Goal: Check status: Check status

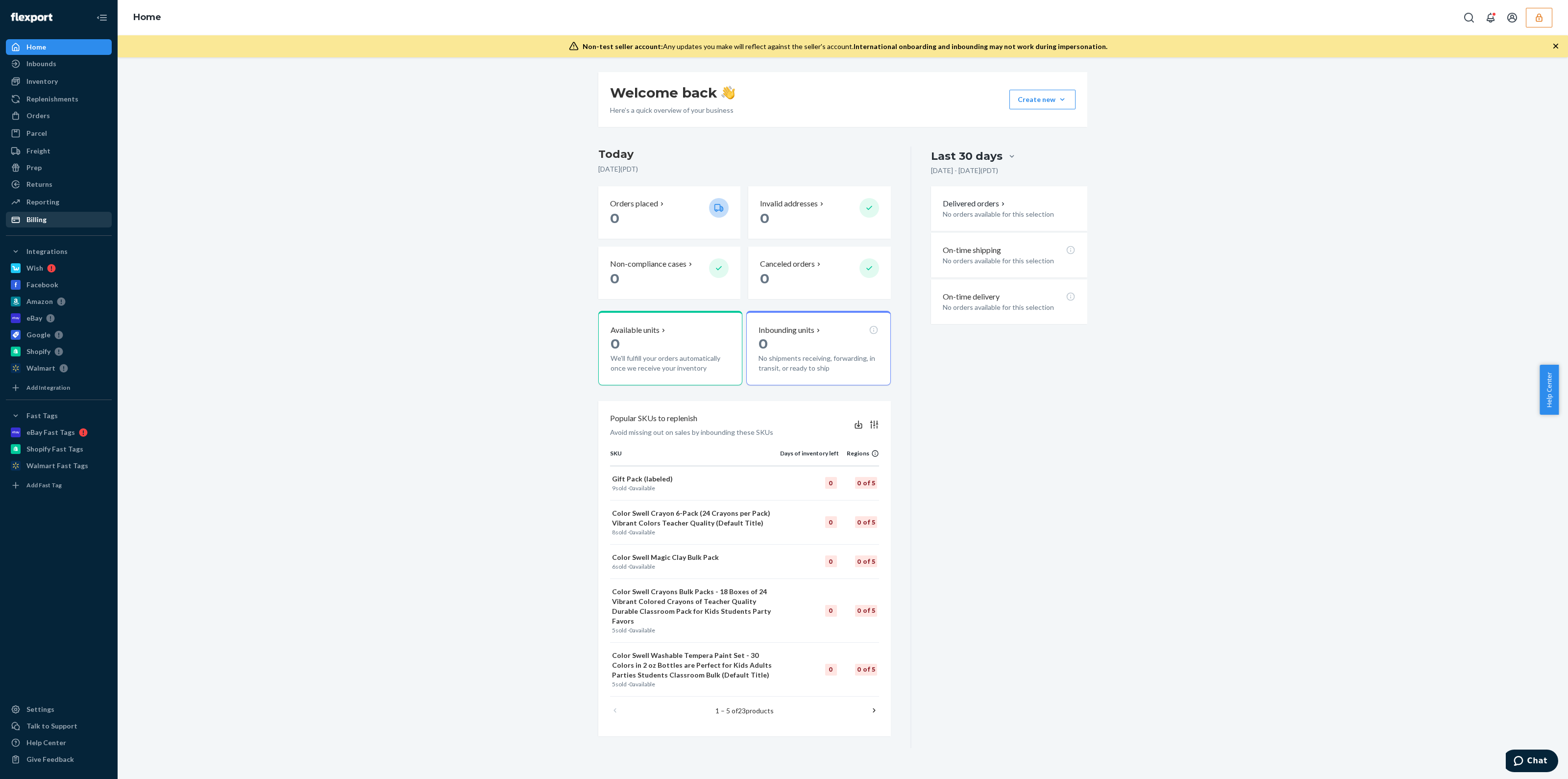
click at [91, 218] on div "Billing" at bounding box center [58, 219] width 104 height 14
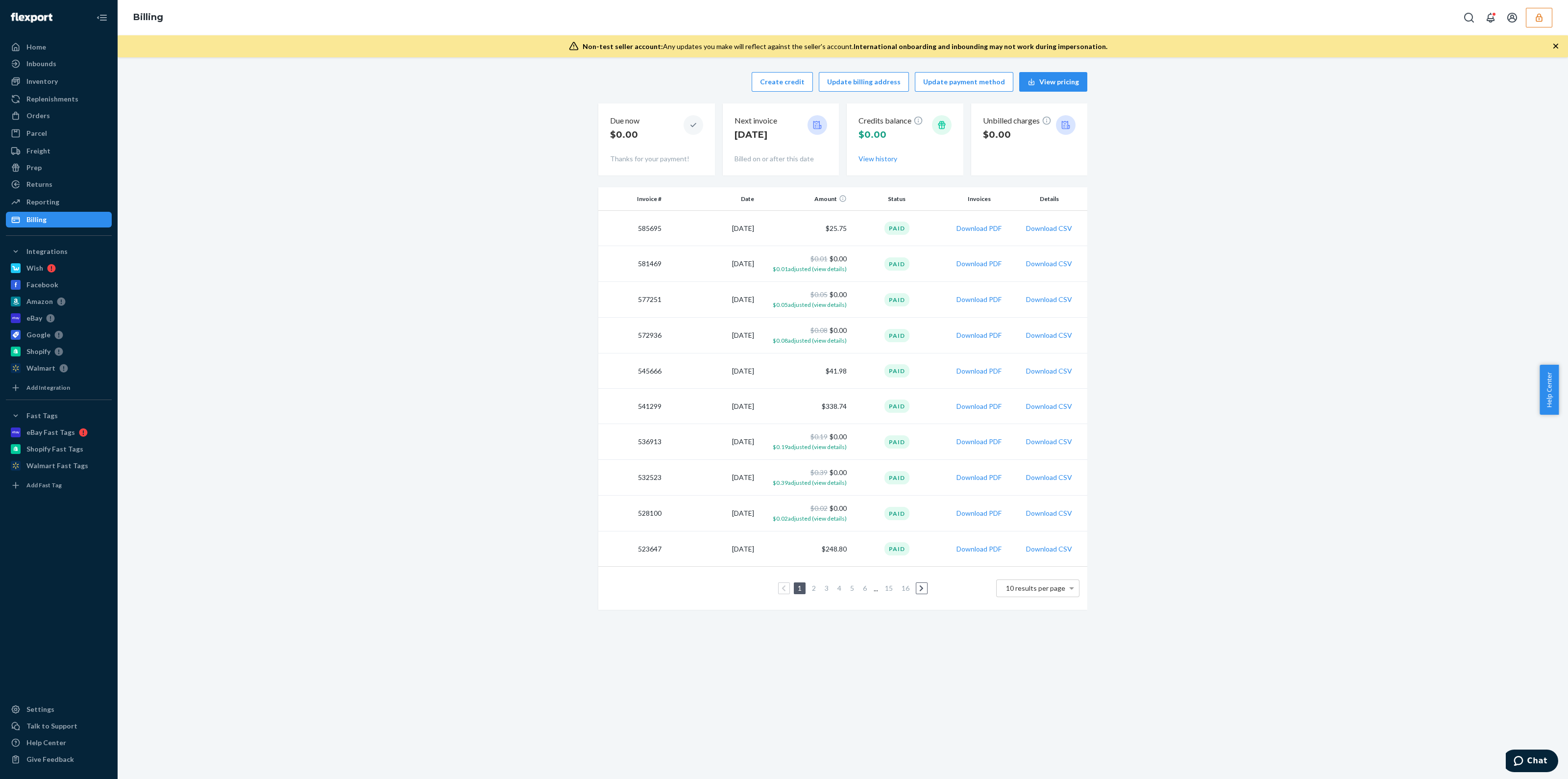
click at [1544, 21] on icon "button" at bounding box center [1539, 18] width 10 height 10
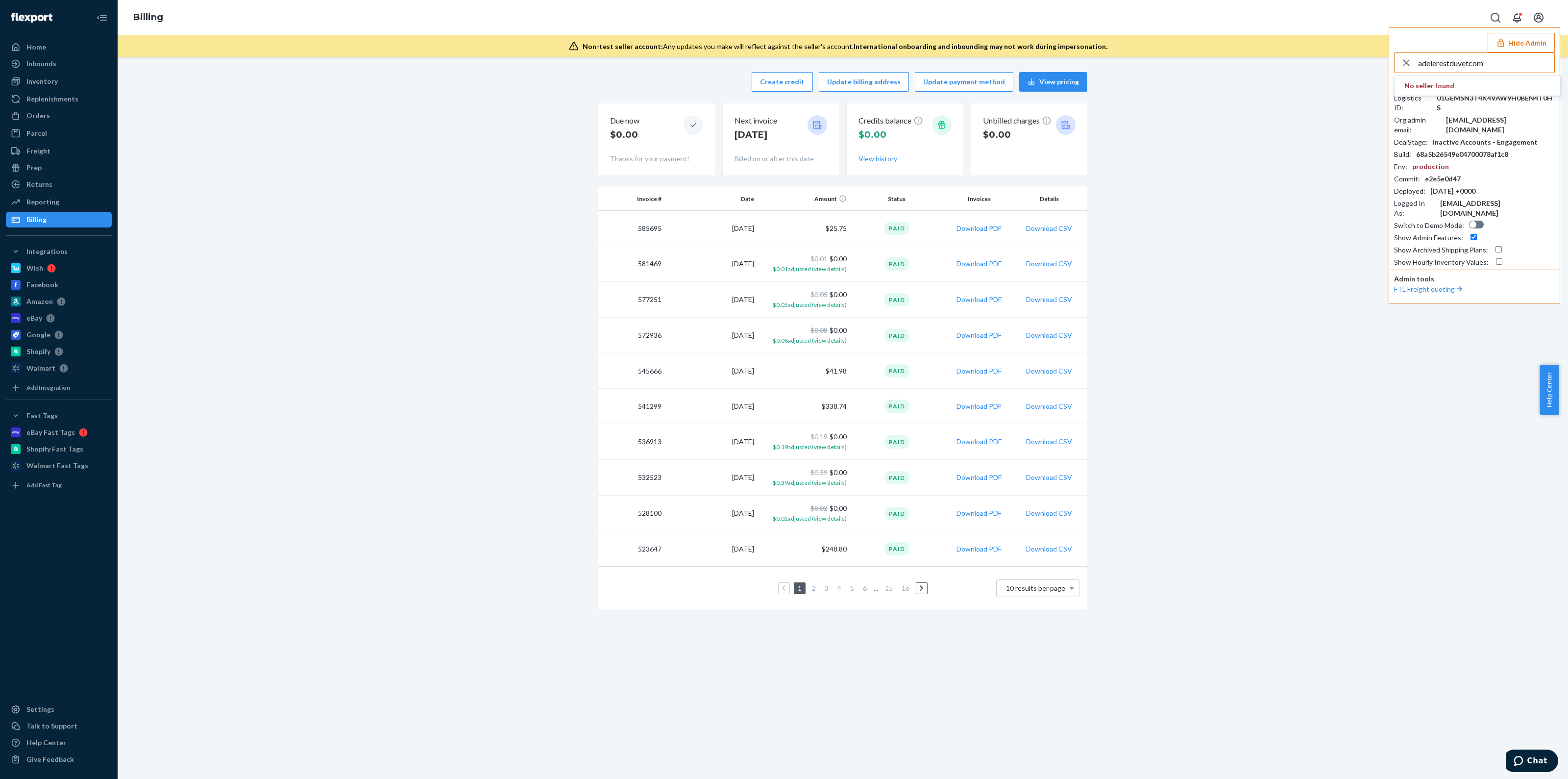
type input "adelerestduvetcom"
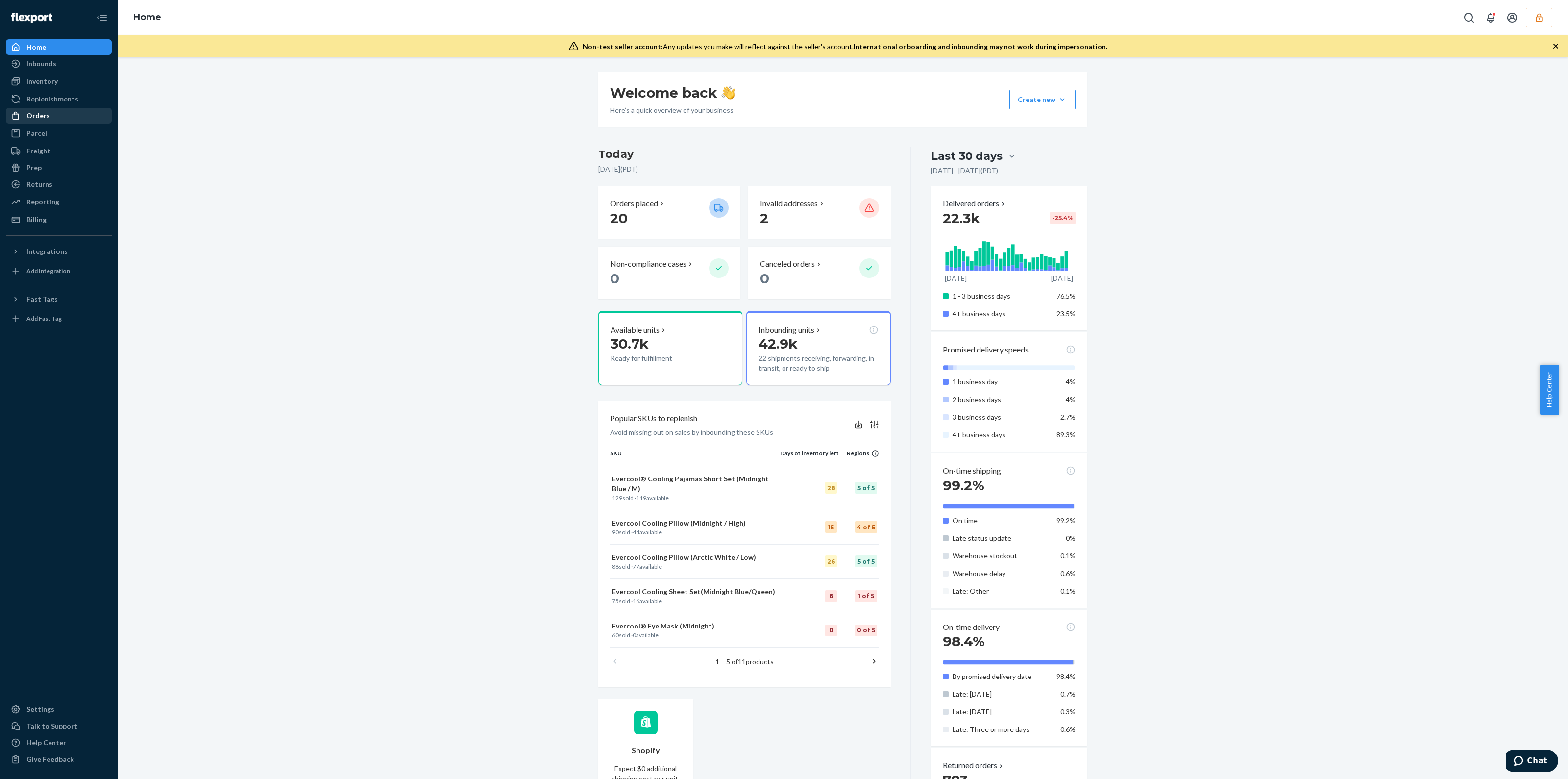
drag, startPoint x: 54, startPoint y: 121, endPoint x: 44, endPoint y: 118, distance: 10.4
click at [54, 121] on div "Orders" at bounding box center [58, 116] width 104 height 14
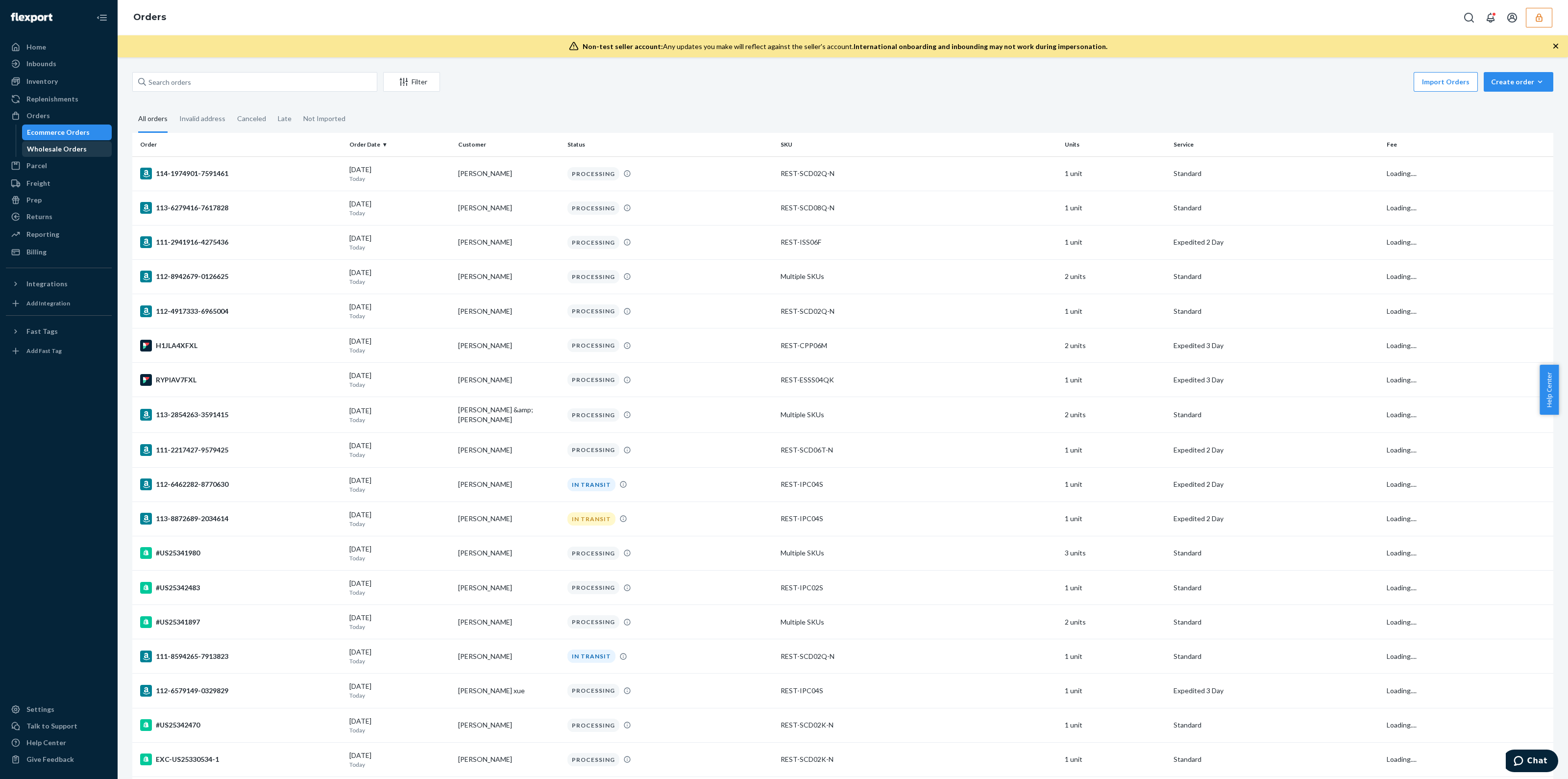
click at [49, 145] on div "Wholesale Orders" at bounding box center [57, 149] width 60 height 10
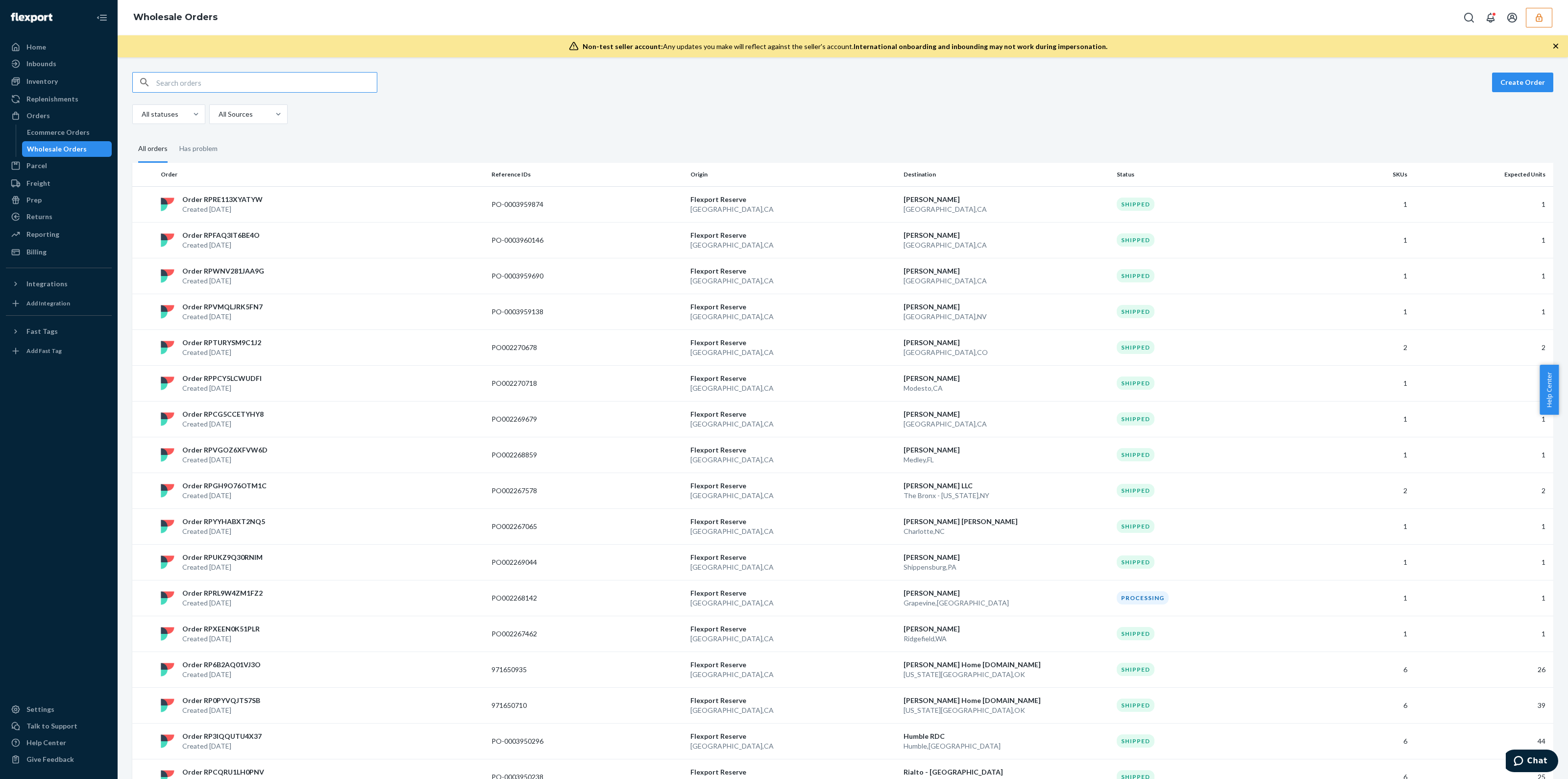
click at [218, 89] on input "text" at bounding box center [267, 82] width 220 height 19
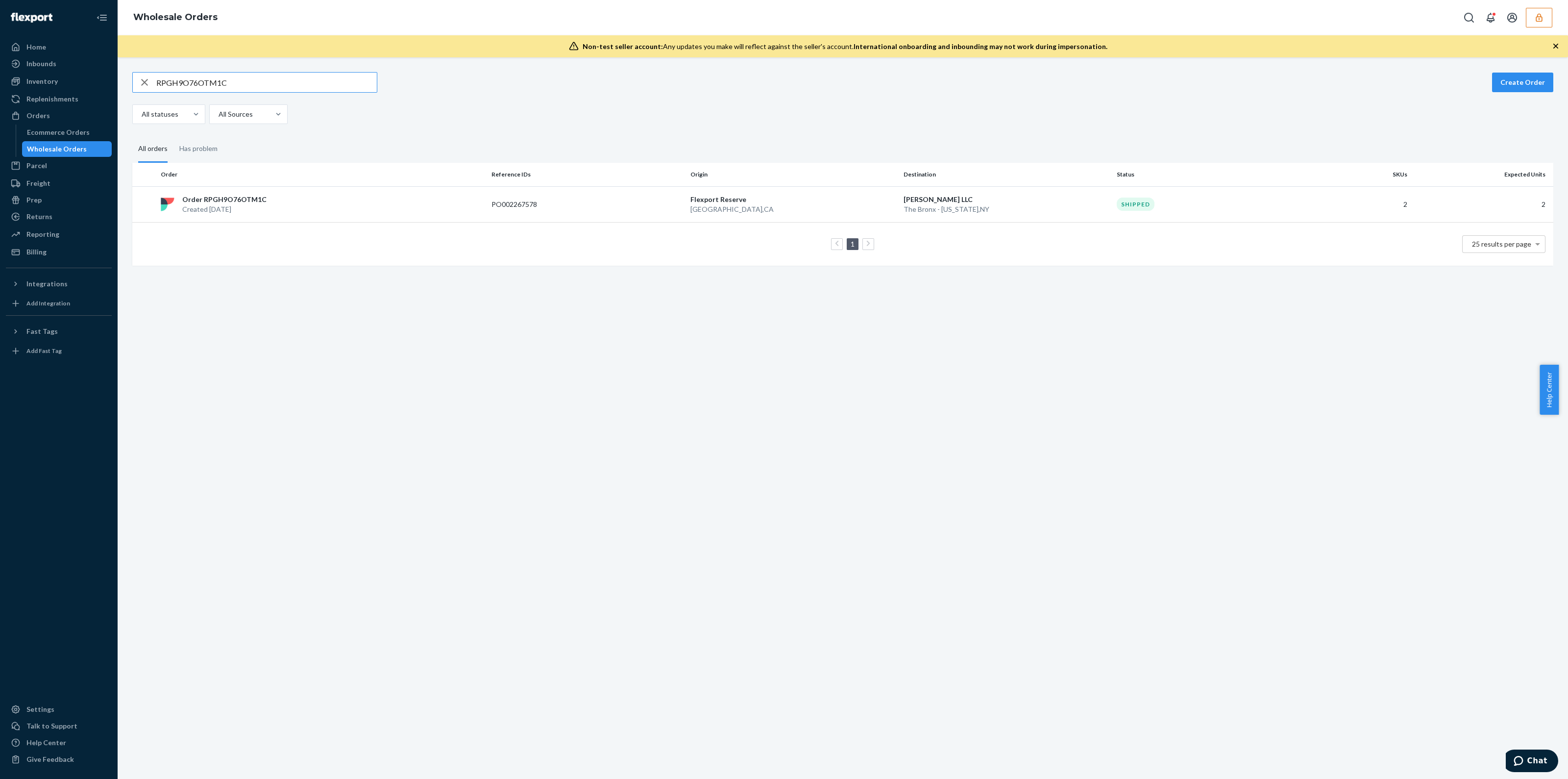
type input "RPGH9O76OTM1C"
click at [621, 210] on td "PO002267578" at bounding box center [587, 204] width 199 height 36
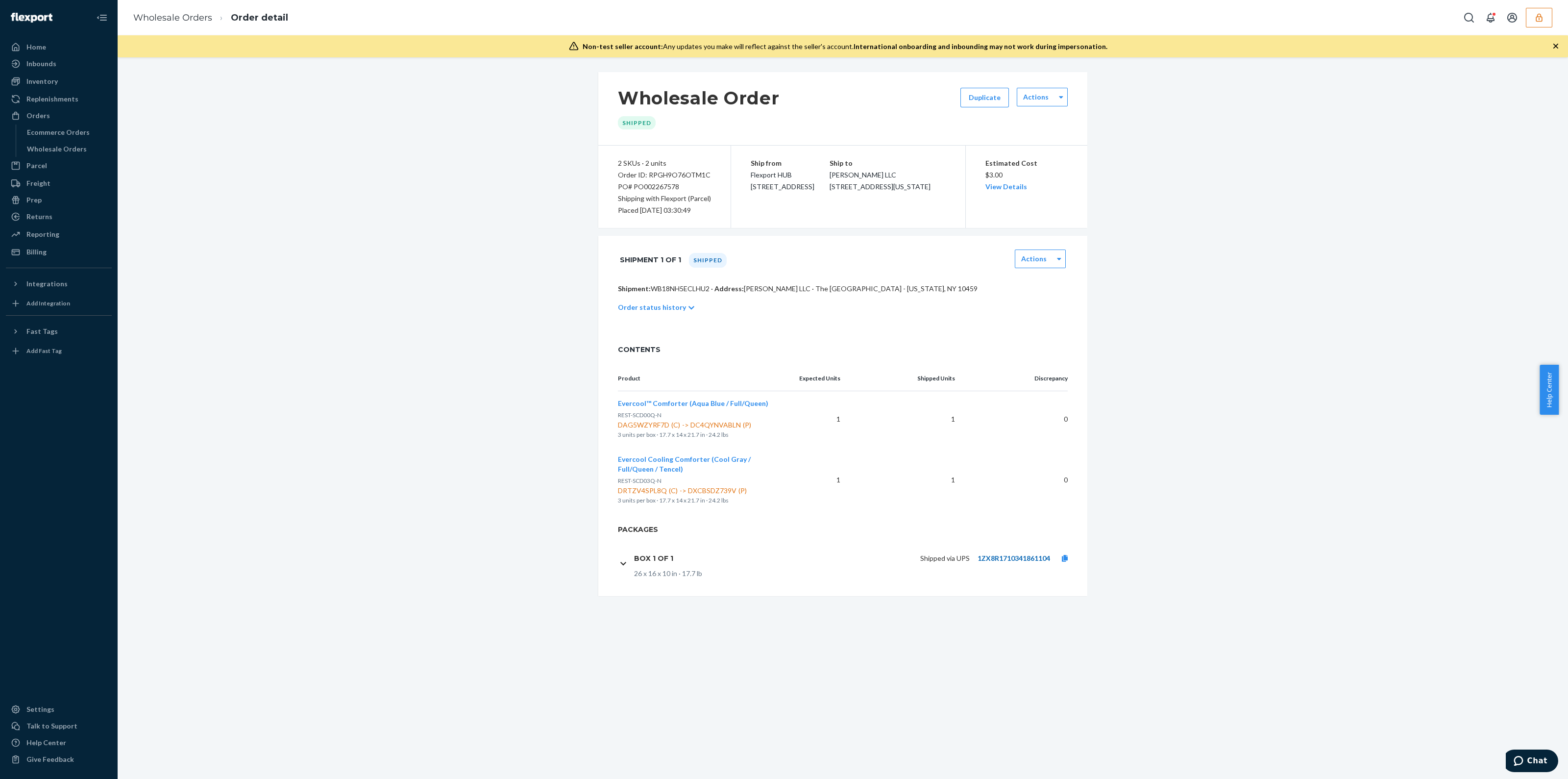
click at [985, 559] on link "1ZX8R1710341861104" at bounding box center [1013, 559] width 72 height 9
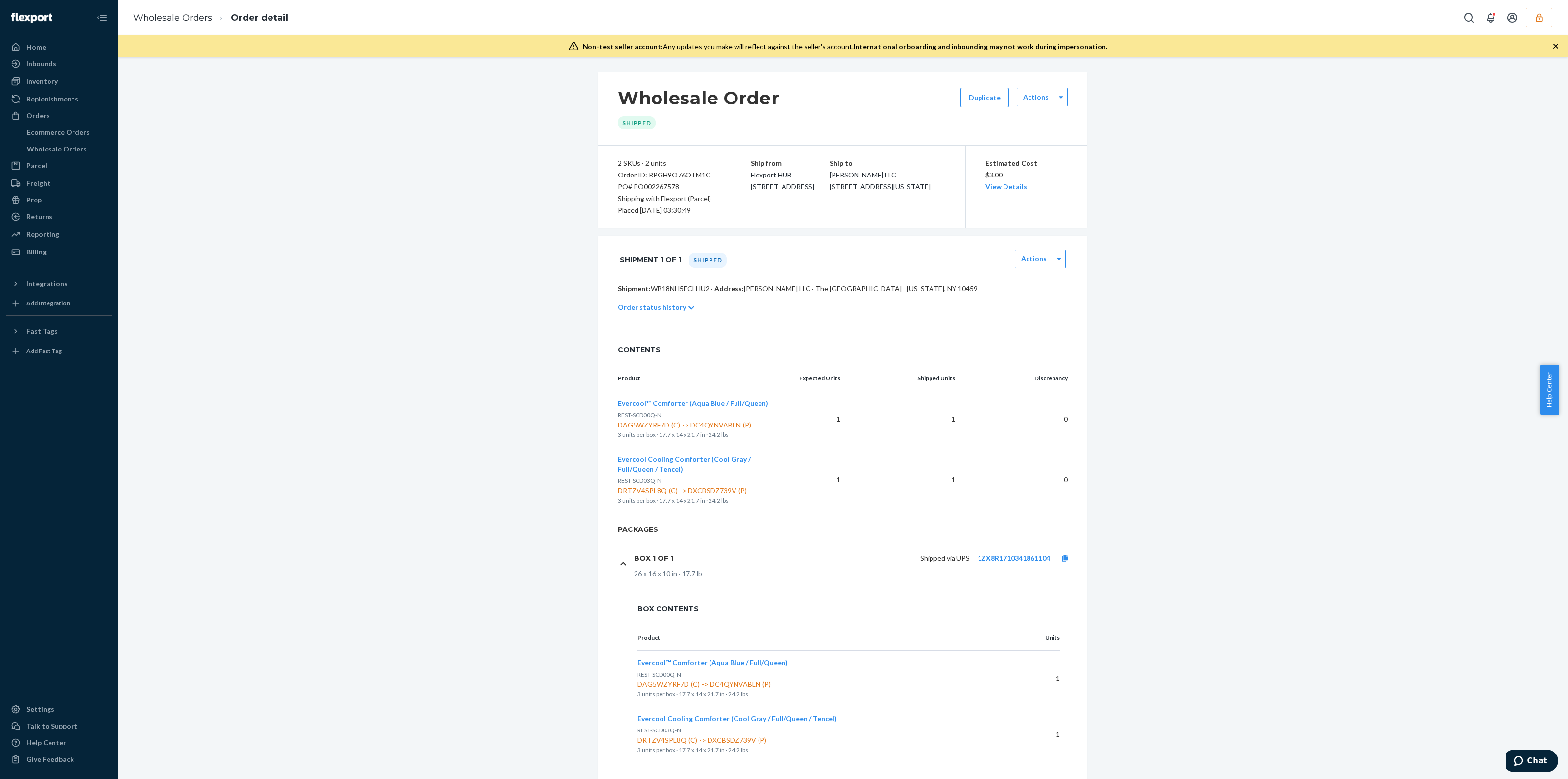
click at [673, 290] on p "Shipment: WB18NH5ECLHU2 · Address: [PERSON_NAME] LLC · The [GEOGRAPHIC_DATA] - …" at bounding box center [842, 289] width 450 height 10
copy p "WB18NH5ECLHU2"
click at [694, 174] on div "Order ID: RPGH9O76OTM1C" at bounding box center [664, 175] width 93 height 12
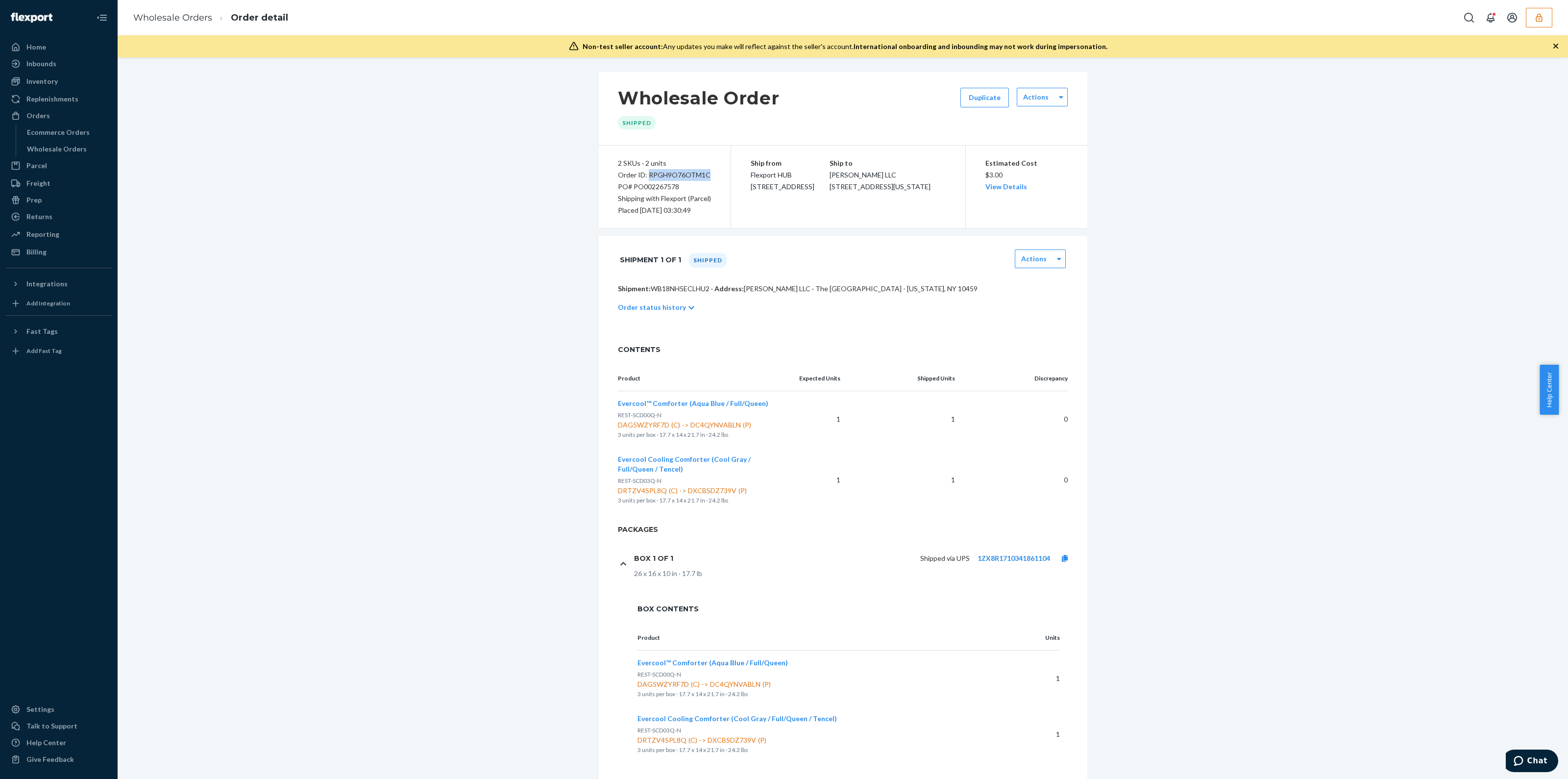
copy div "RPGH9O76OTM1C"
click at [681, 291] on p "Shipment: WB18NH5ECLHU2 · Address: [PERSON_NAME] LLC · The [GEOGRAPHIC_DATA] - …" at bounding box center [842, 289] width 450 height 10
copy p "WB18NH5ECLHU2"
click at [1539, 16] on icon "button" at bounding box center [1539, 18] width 10 height 10
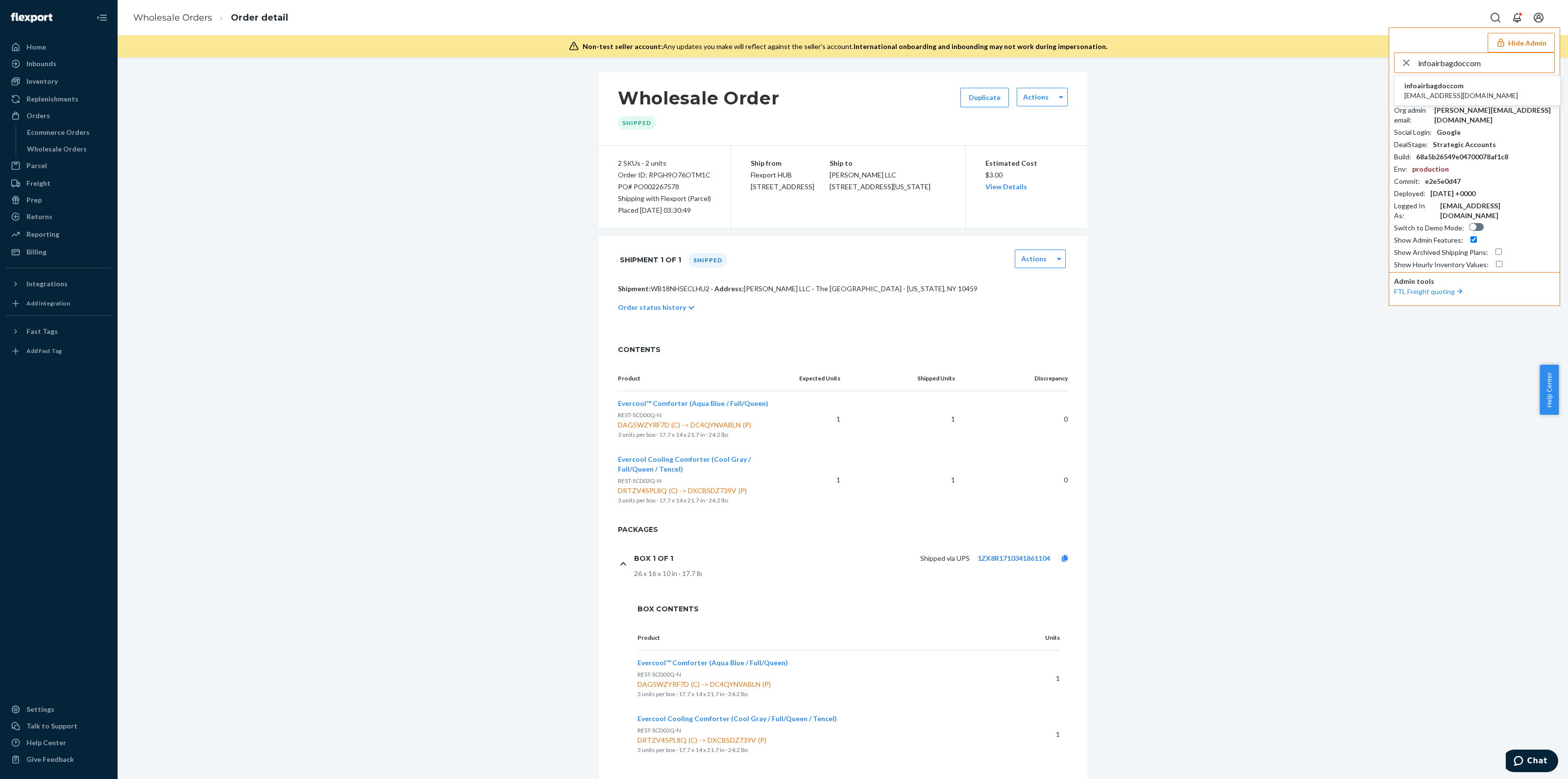
type input "infoairbagdoccom"
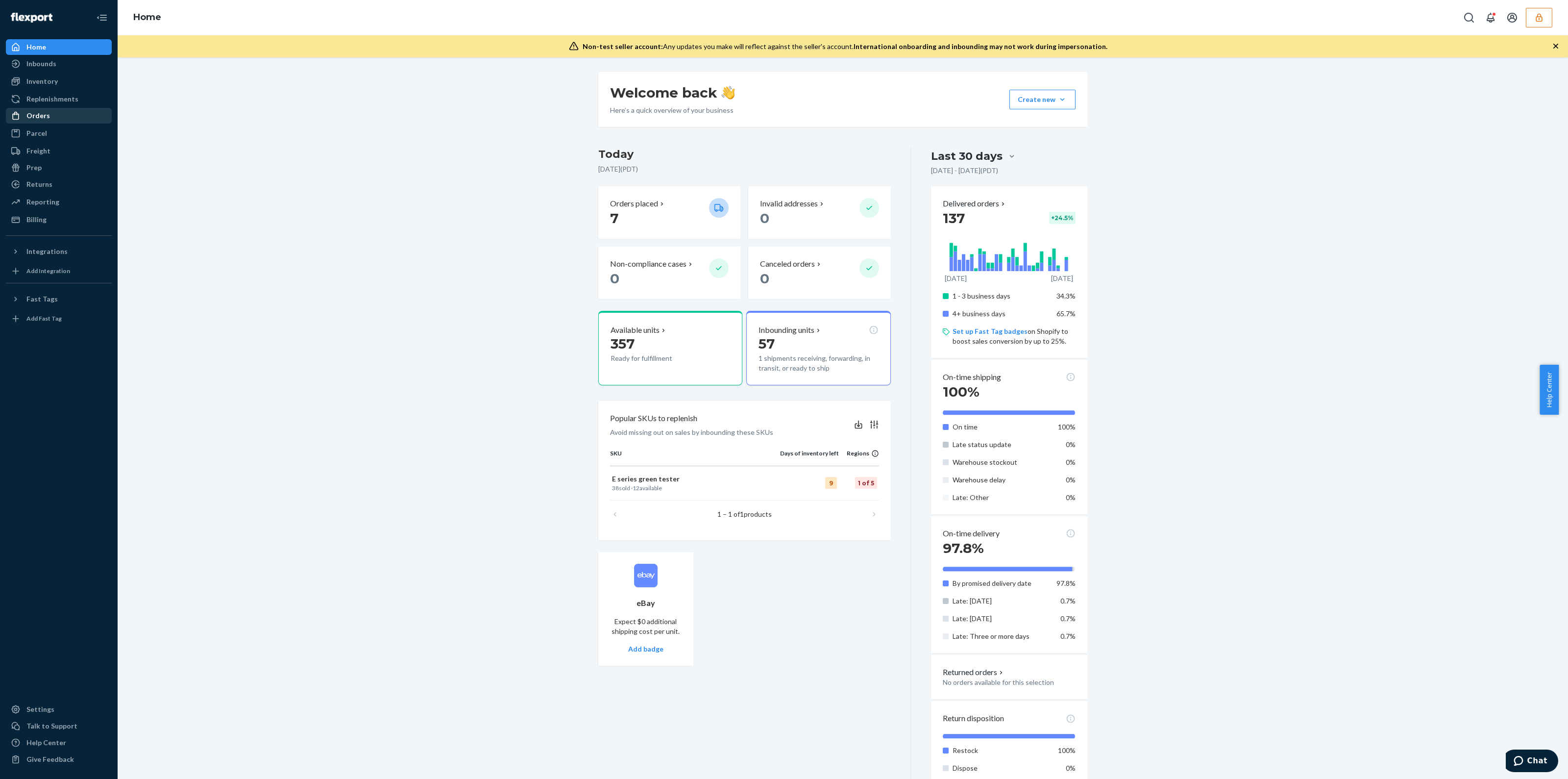
click at [35, 118] on div "Orders" at bounding box center [38, 116] width 24 height 10
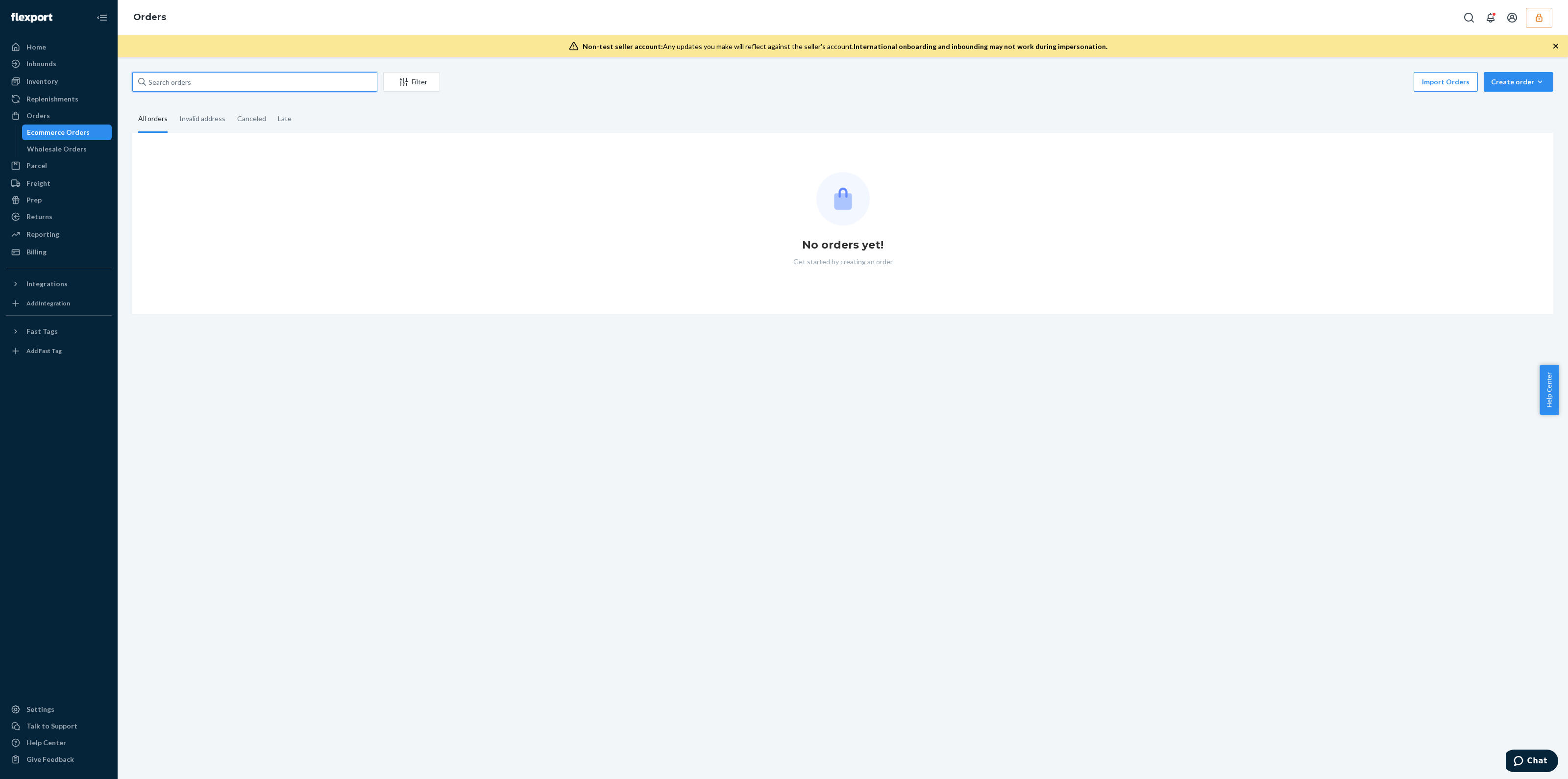
click at [268, 78] on input "text" at bounding box center [254, 82] width 245 height 19
paste input "133905161"
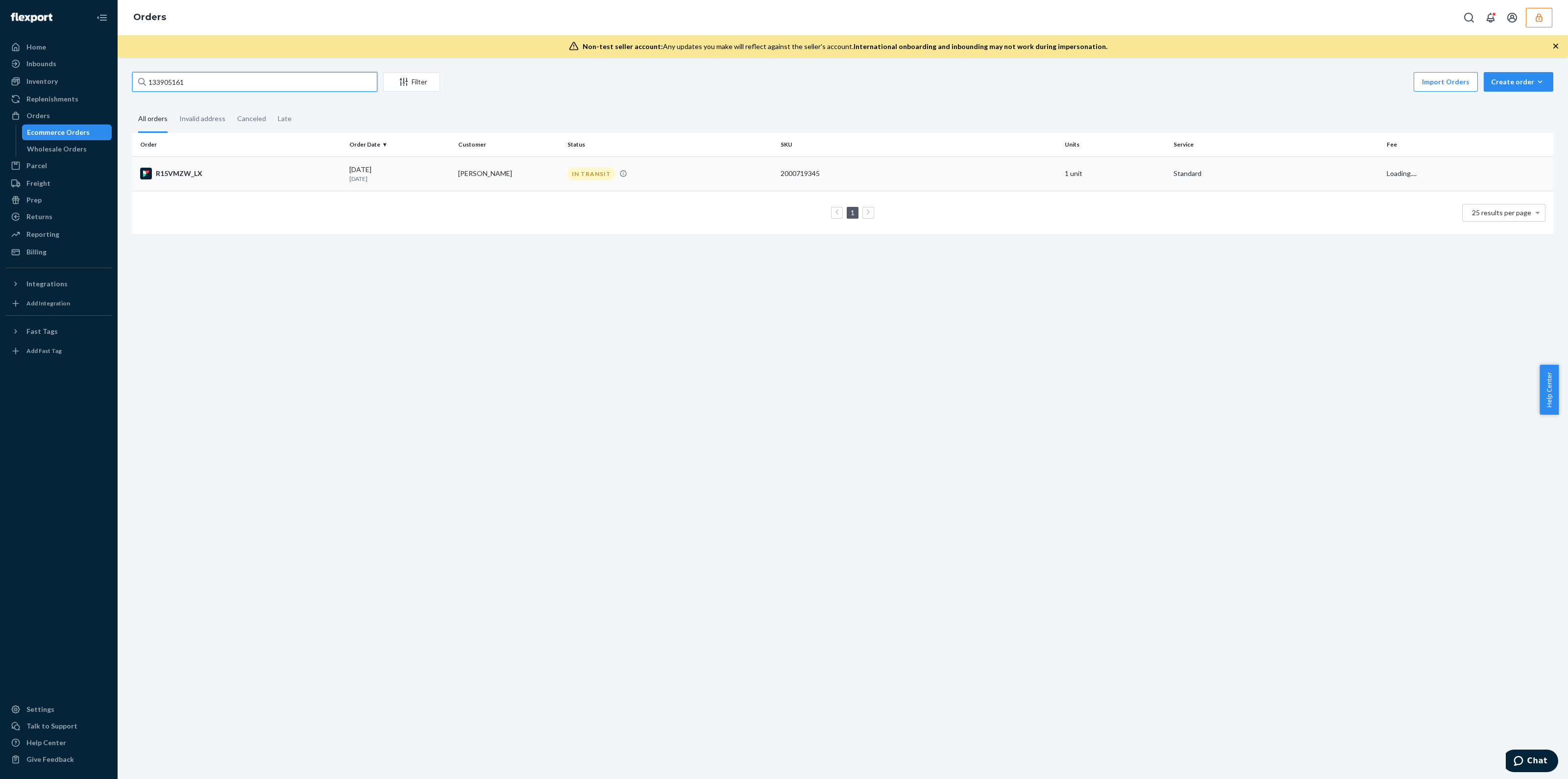
type input "133905161"
click at [811, 167] on td "2000719345" at bounding box center [919, 174] width 284 height 34
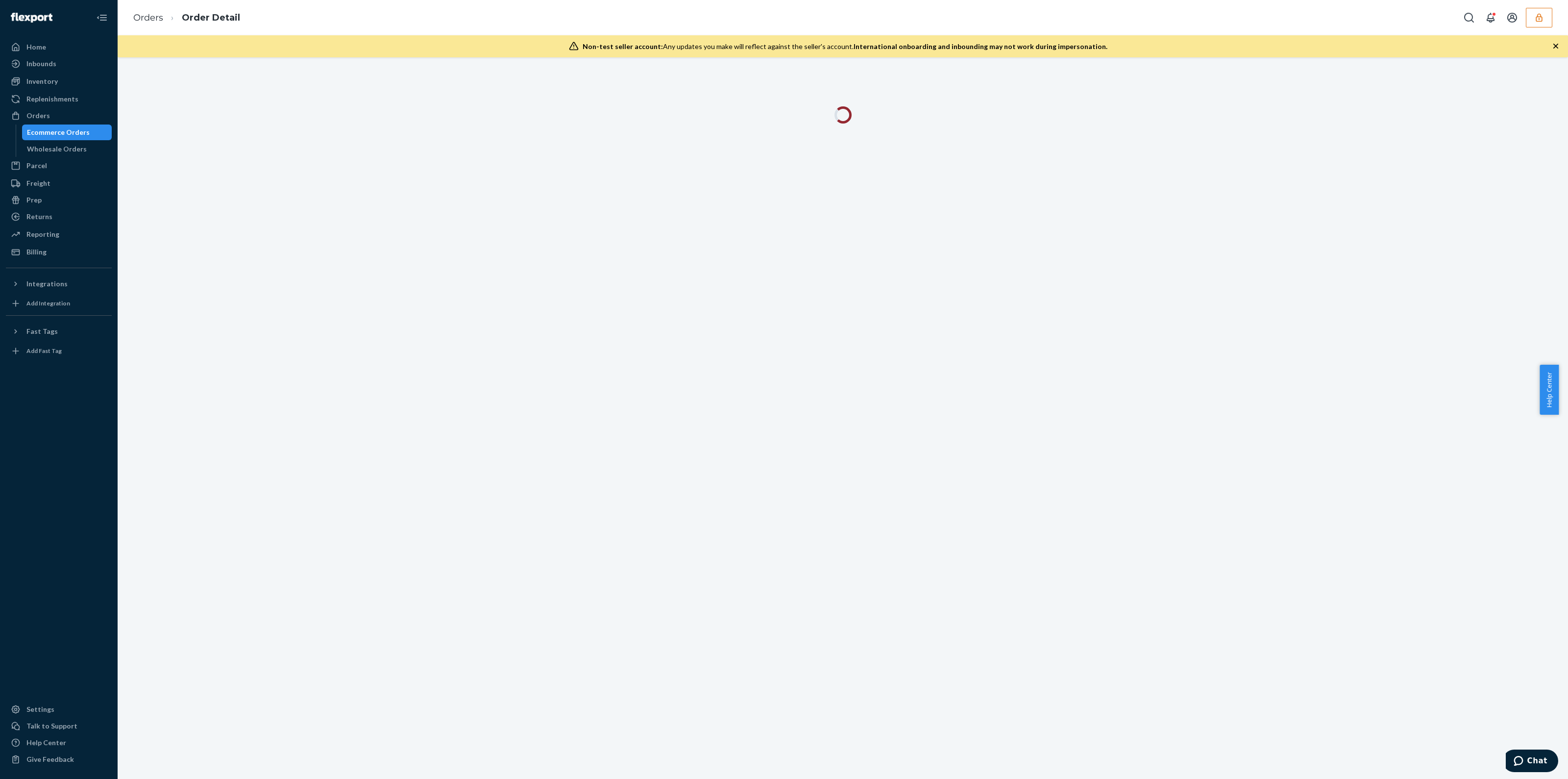
click at [1558, 43] on icon "button" at bounding box center [1556, 46] width 10 height 10
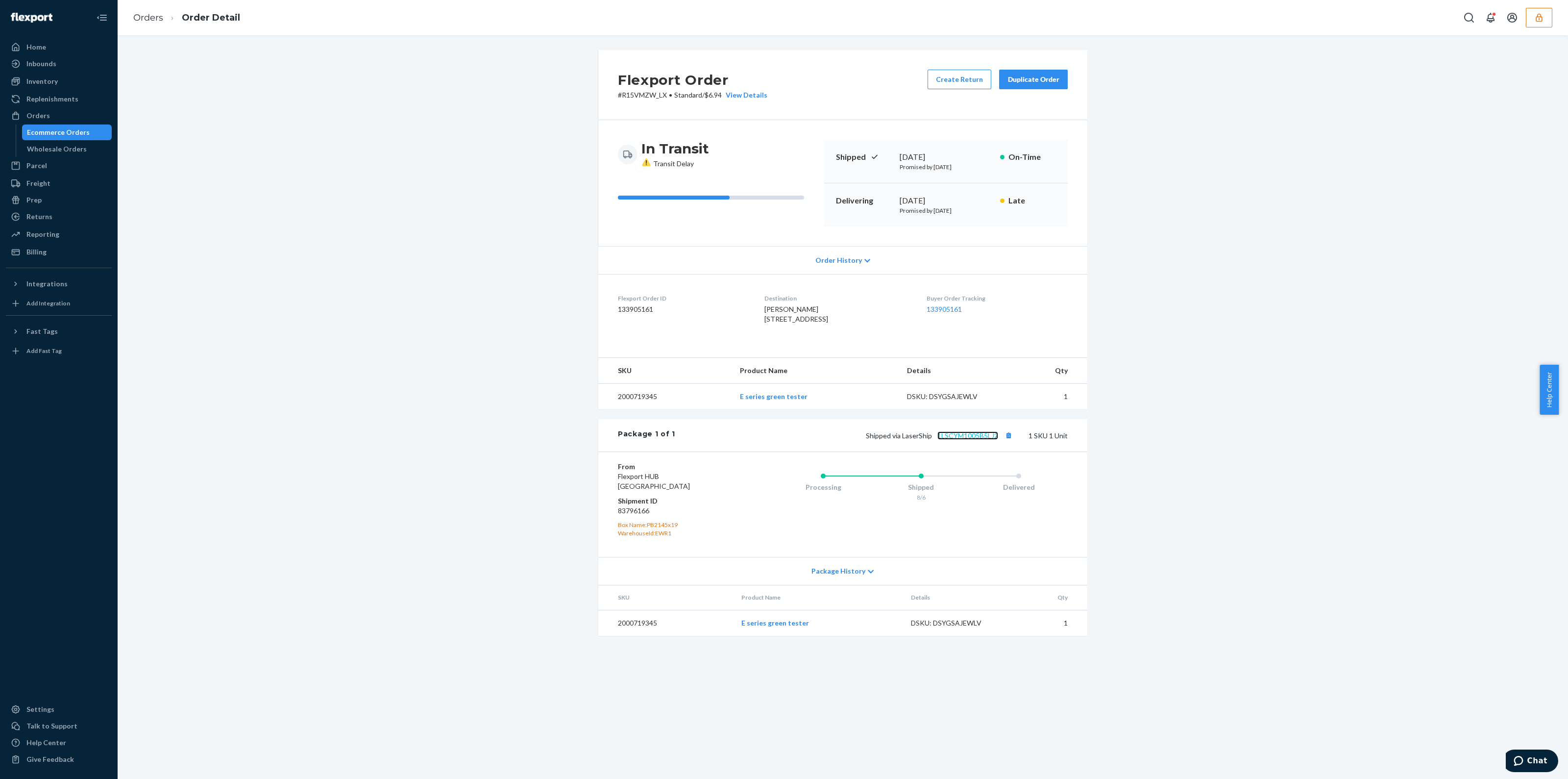
click at [952, 440] on link "1LSCYM1005B5LJ2" at bounding box center [968, 435] width 61 height 9
drag, startPoint x: 958, startPoint y: 636, endPoint x: 957, endPoint y: 643, distance: 7.1
click at [957, 636] on td "DSKU: DSYGSAJEWLV" at bounding box center [957, 622] width 108 height 26
click at [956, 628] on div "DSKU: DSYGSAJEWLV" at bounding box center [956, 623] width 92 height 10
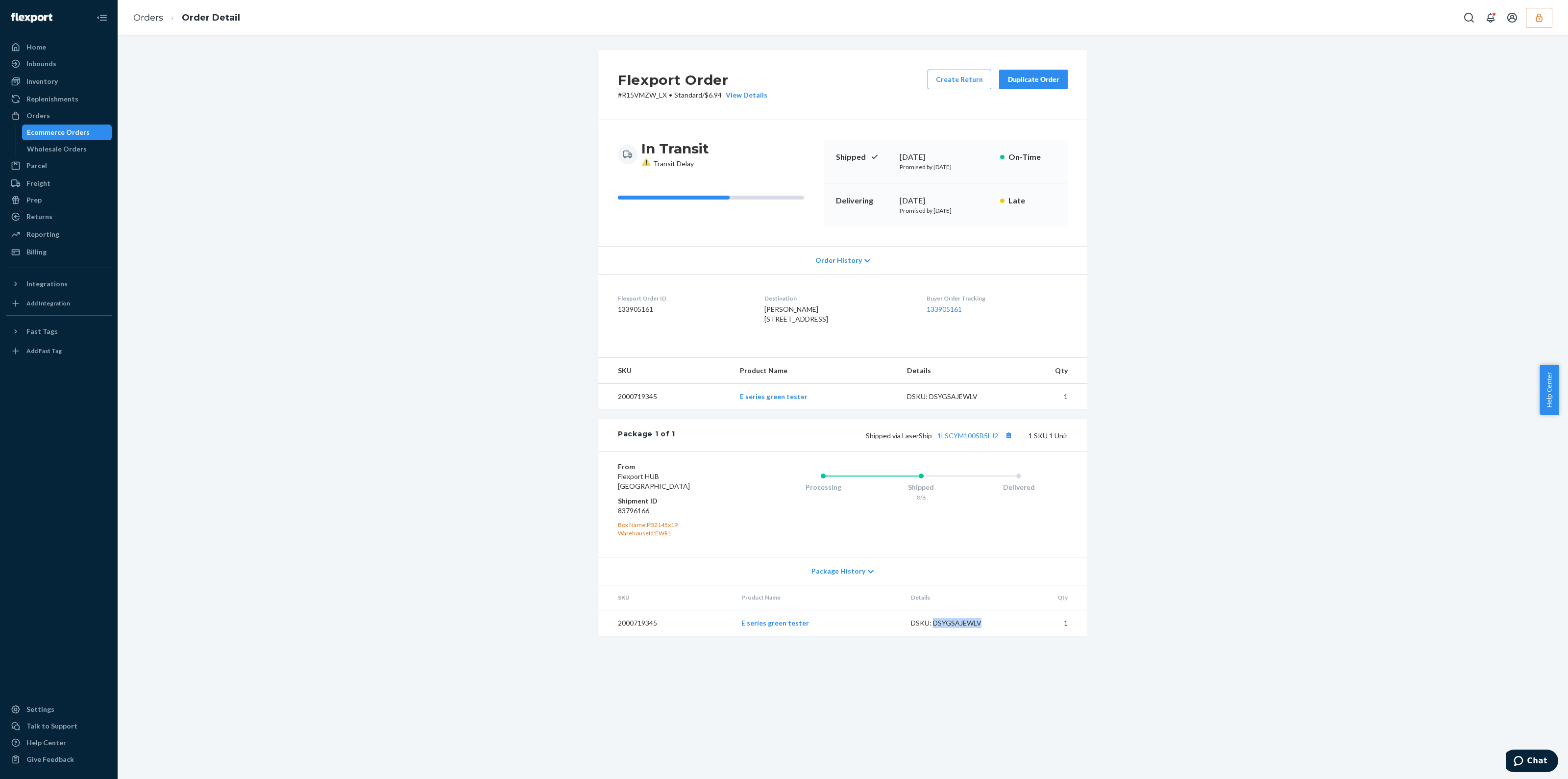
copy div "DSYGSAJEWLV"
